Goal: Information Seeking & Learning: Learn about a topic

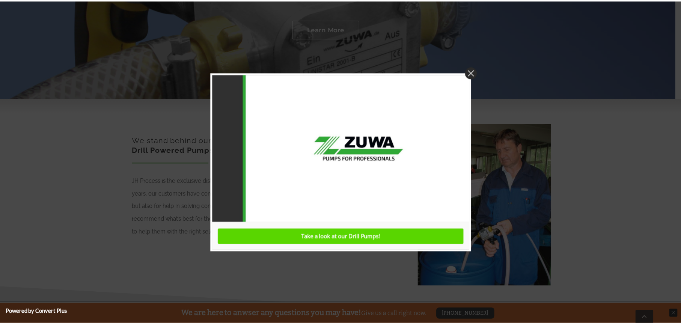
scroll to position [300, 0]
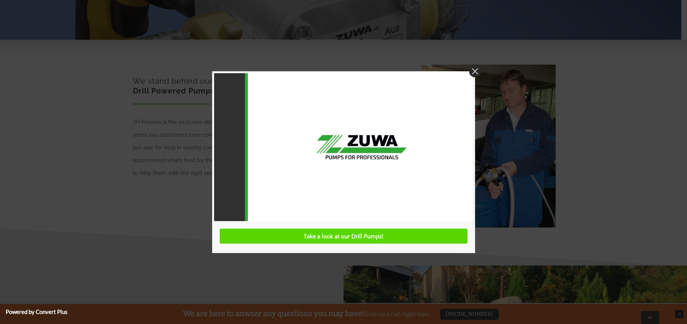
click at [475, 70] on img at bounding box center [475, 71] width 12 height 12
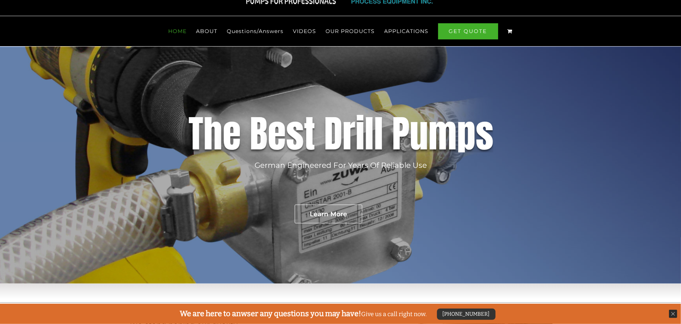
scroll to position [0, 0]
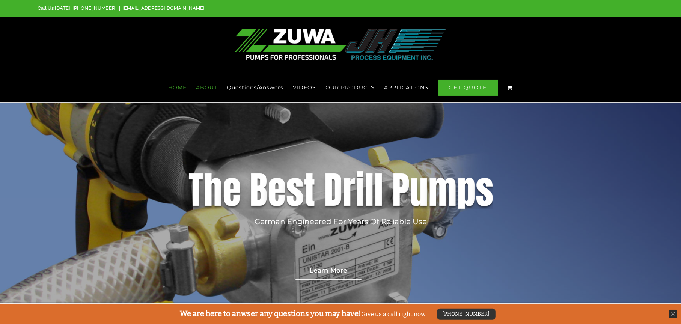
click at [204, 85] on span "ABOUT" at bounding box center [206, 87] width 21 height 5
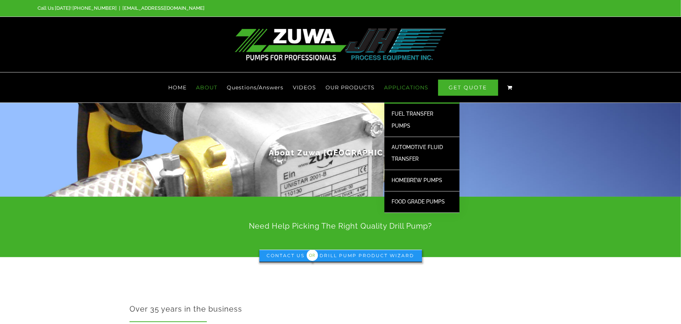
click at [406, 85] on span "APPLICATIONS" at bounding box center [407, 87] width 44 height 5
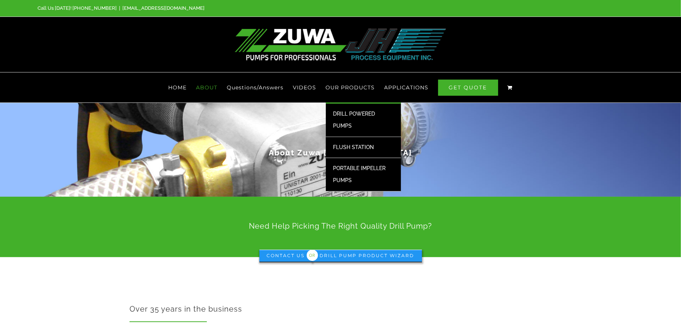
click at [363, 144] on span "FLUSH STATION" at bounding box center [353, 147] width 41 height 6
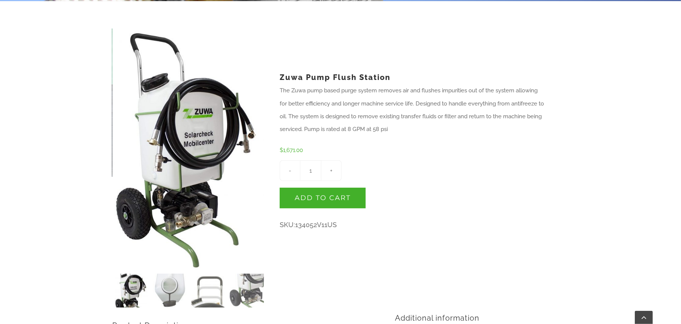
scroll to position [8, 0]
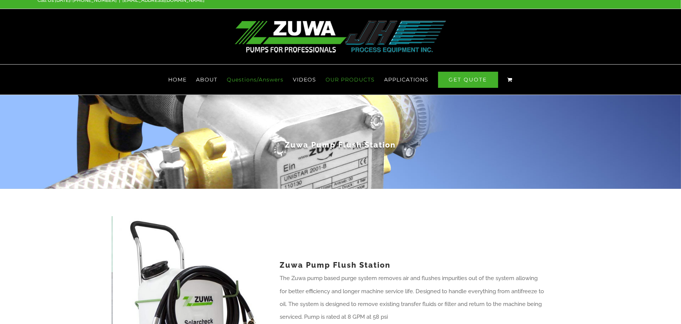
click at [259, 77] on span "Questions/Answers" at bounding box center [255, 79] width 57 height 5
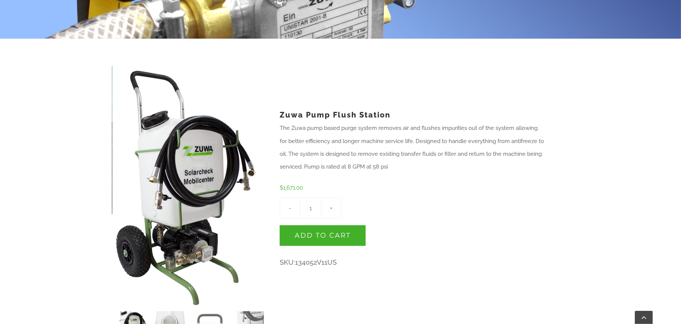
scroll to position [346, 0]
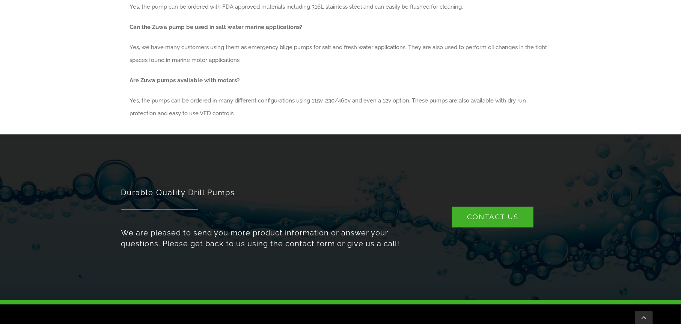
scroll to position [607, 0]
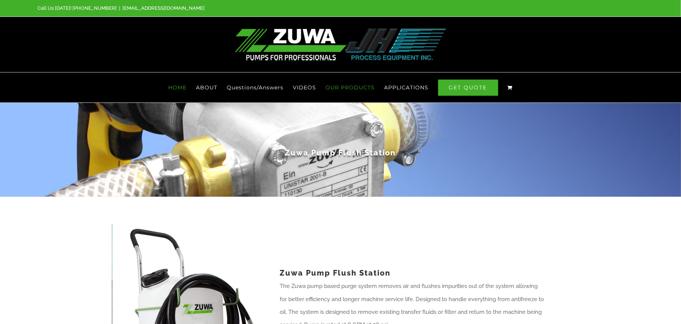
click at [171, 85] on span "HOME" at bounding box center [178, 87] width 18 height 5
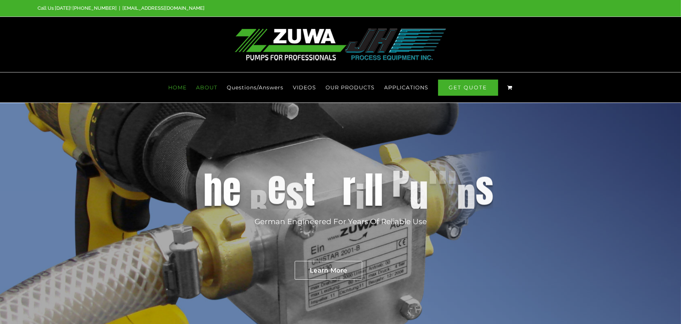
click at [210, 85] on span "ABOUT" at bounding box center [206, 87] width 21 height 5
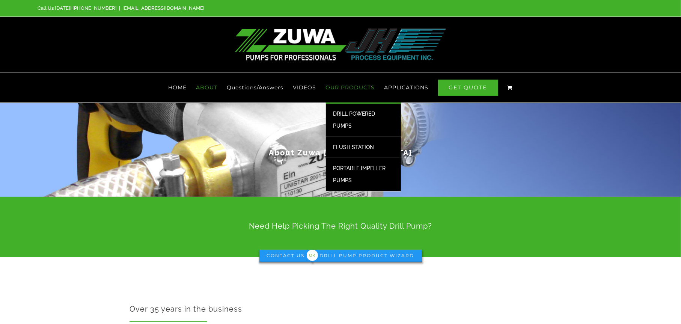
click at [359, 78] on link "OUR PRODUCTS" at bounding box center [350, 87] width 49 height 30
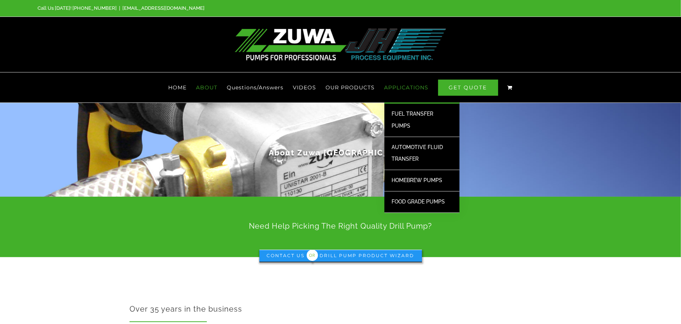
click at [409, 80] on link "APPLICATIONS" at bounding box center [407, 87] width 44 height 30
click at [409, 144] on span "AUTOMOTIVE FLUID TRANSFER" at bounding box center [417, 153] width 51 height 18
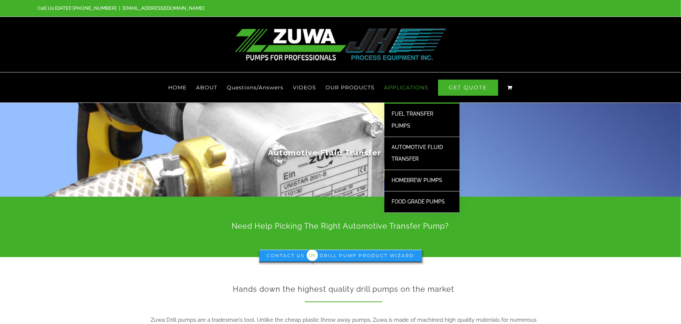
click at [414, 144] on span "AUTOMOTIVE FLUID TRANSFER" at bounding box center [417, 153] width 51 height 18
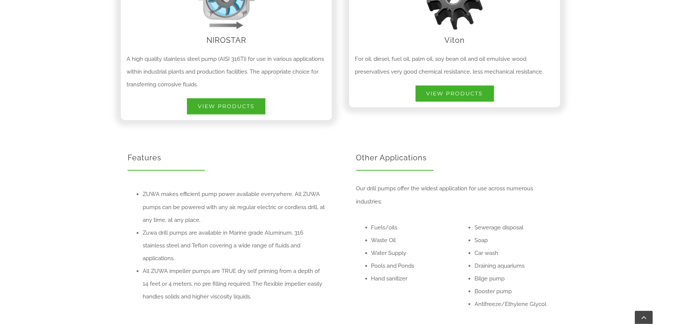
scroll to position [676, 0]
